Goal: Check status: Check status

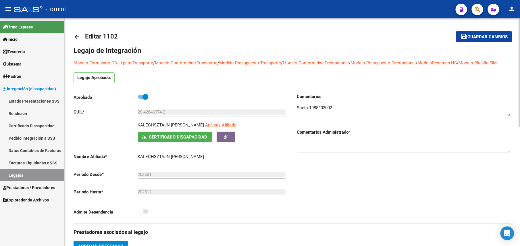
click at [75, 33] on mat-icon "arrow_back" at bounding box center [77, 36] width 7 height 7
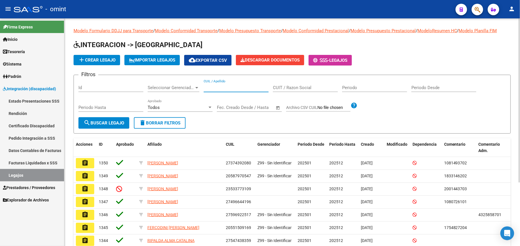
click at [235, 89] on input "CUIL / Apellido" at bounding box center [236, 87] width 65 height 5
paste input "20-58253766-7"
click at [211, 88] on input "20-582537667" at bounding box center [236, 87] width 65 height 5
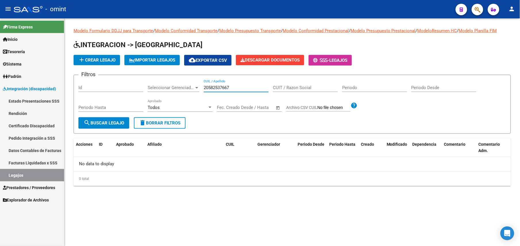
type input "20582537667"
click at [217, 84] on div "20582537667 CUIL / Apellido" at bounding box center [236, 86] width 65 height 12
click at [217, 89] on input "20582537667" at bounding box center [236, 87] width 65 height 5
click at [31, 62] on link "Sistema" at bounding box center [32, 64] width 64 height 12
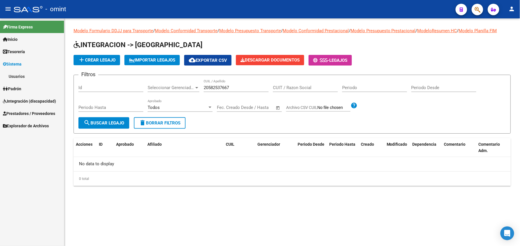
click at [32, 87] on link "Padrón" at bounding box center [32, 89] width 64 height 12
click at [44, 98] on link "Análisis Afiliado" at bounding box center [32, 101] width 64 height 12
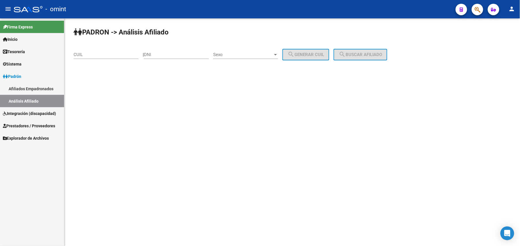
click at [47, 89] on link "Afiliados Empadronados" at bounding box center [32, 89] width 64 height 12
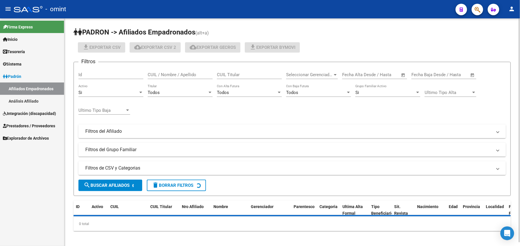
drag, startPoint x: 191, startPoint y: 73, endPoint x: 234, endPoint y: 80, distance: 43.8
click at [191, 73] on input "CUIL / Nombre / Apellido" at bounding box center [180, 74] width 65 height 5
paste input "20582537667"
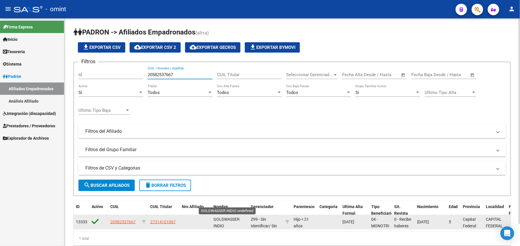
type input "20582537667"
drag, startPoint x: 213, startPoint y: 220, endPoint x: 243, endPoint y: 220, distance: 29.3
click at [243, 220] on div "GOLDWASSER INDIO" at bounding box center [230, 222] width 33 height 12
drag, startPoint x: 243, startPoint y: 220, endPoint x: 237, endPoint y: 219, distance: 5.9
copy span "GOLDWASSER"
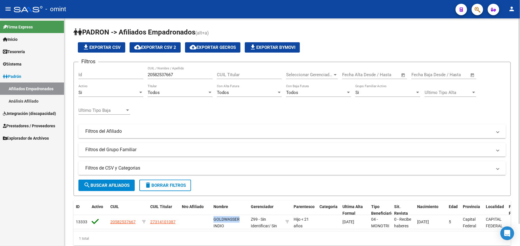
scroll to position [24, 0]
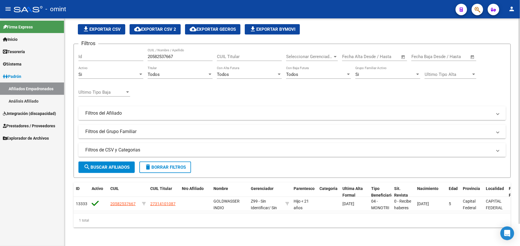
click at [158, 54] on input "20582537667" at bounding box center [180, 56] width 65 height 5
drag, startPoint x: 158, startPoint y: 48, endPoint x: 151, endPoint y: 50, distance: 6.6
click at [151, 54] on input "20582537667" at bounding box center [180, 56] width 65 height 5
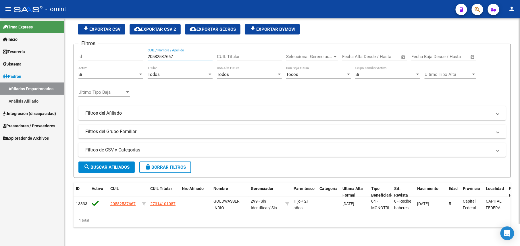
scroll to position [0, 0]
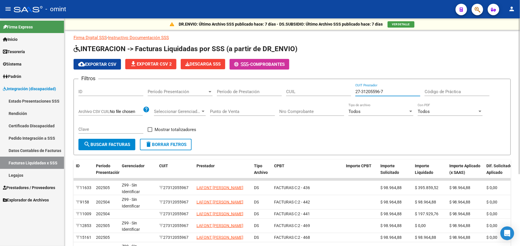
drag, startPoint x: 404, startPoint y: 91, endPoint x: 291, endPoint y: 91, distance: 112.7
click at [291, 91] on div "Filtros ID Período Presentación Período Presentación Período de Prestación CUIL…" at bounding box center [292, 111] width 428 height 55
click at [301, 91] on input "CUIL" at bounding box center [318, 91] width 65 height 5
paste input "20-58253766-7"
paste input
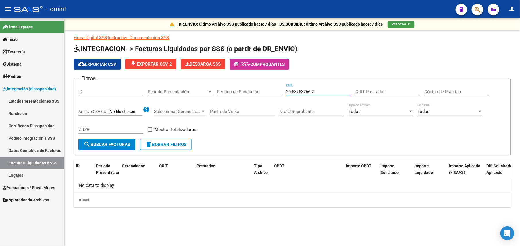
type input "20-58253766-7"
